Goal: Browse casually

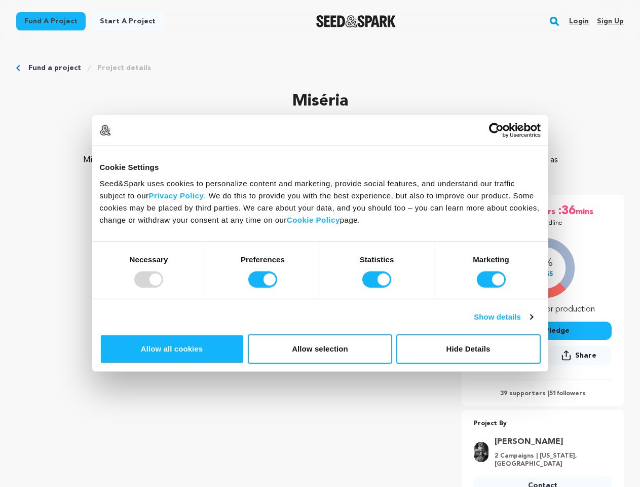
click at [163, 288] on div at bounding box center [148, 279] width 29 height 16
click at [277, 288] on input "Preferences" at bounding box center [262, 279] width 29 height 16
checkbox input "false"
click at [378, 288] on input "Statistics" at bounding box center [377, 279] width 29 height 16
checkbox input "false"
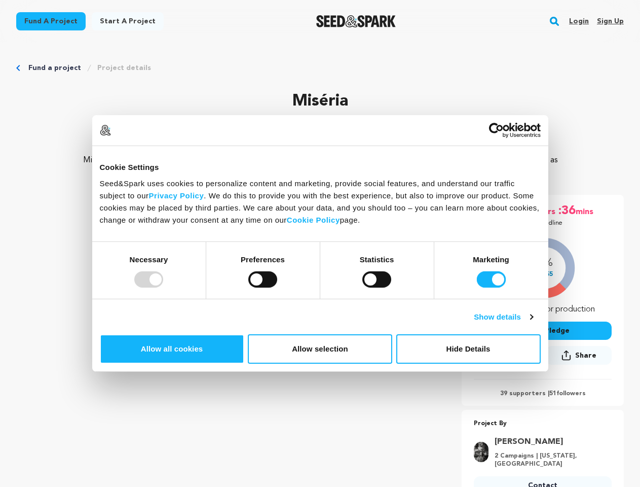
click at [477, 288] on input "Marketing" at bounding box center [491, 279] width 29 height 16
click at [533, 323] on link "Show details" at bounding box center [503, 317] width 59 height 12
click at [0, 0] on link "About" at bounding box center [0, 0] width 0 height 0
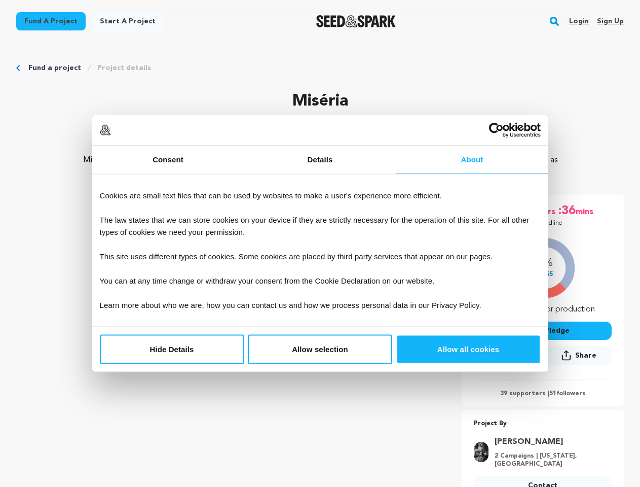
click at [560, 387] on div "39 supporters | 51 followers" at bounding box center [543, 388] width 138 height 19
click at [560, 420] on p "Project By" at bounding box center [543, 424] width 138 height 12
click at [557, 21] on rect "button" at bounding box center [555, 21] width 12 height 12
click at [117, 68] on input "text" at bounding box center [320, 73] width 578 height 14
